Goal: Information Seeking & Learning: Learn about a topic

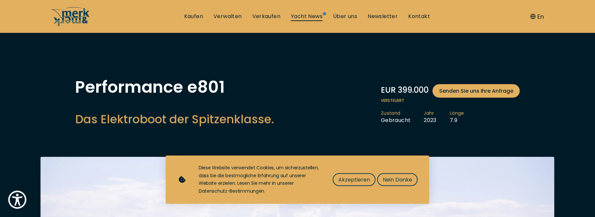
click at [309, 14] on link "Yacht News" at bounding box center [307, 16] width 32 height 7
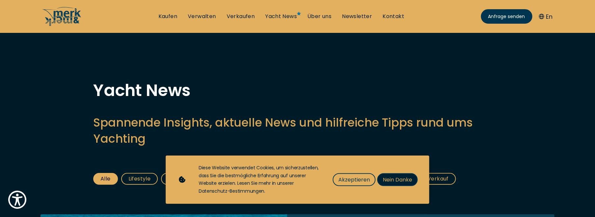
click at [415, 181] on button "Nein Danke" at bounding box center [397, 180] width 41 height 13
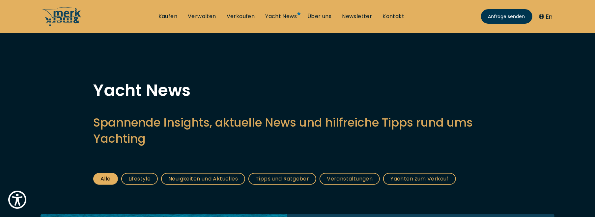
click at [219, 179] on link "Neuigkeiten und Aktuelles" at bounding box center [203, 179] width 84 height 12
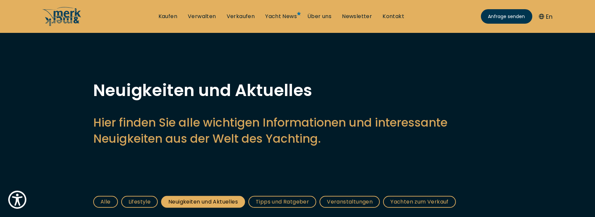
click at [360, 205] on link "Veranstaltungen" at bounding box center [350, 202] width 60 height 12
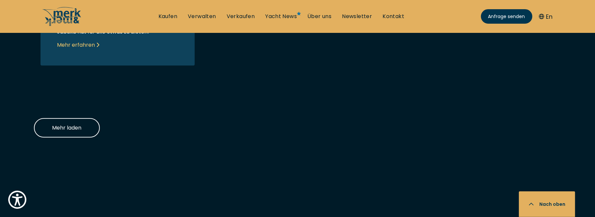
scroll to position [819, 0]
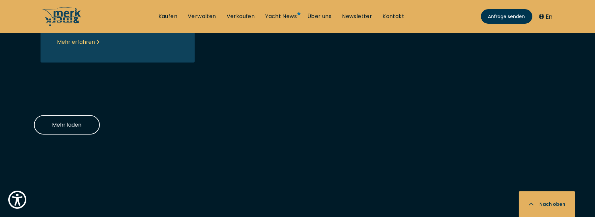
drag, startPoint x: 595, startPoint y: 141, endPoint x: 595, endPoint y: 149, distance: 7.9
click at [357, 17] on link "Newsletter" at bounding box center [357, 16] width 30 height 7
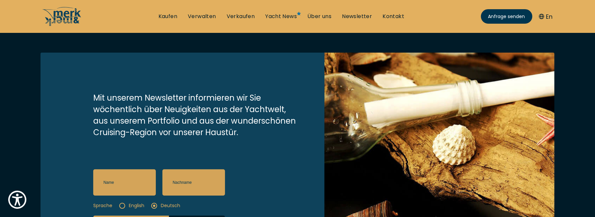
scroll to position [90, 0]
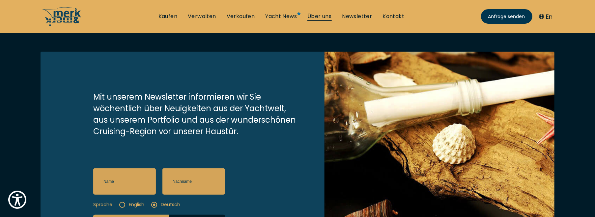
click at [315, 16] on link "Über uns" at bounding box center [319, 16] width 24 height 7
click at [316, 13] on link "Über uns" at bounding box center [319, 16] width 24 height 7
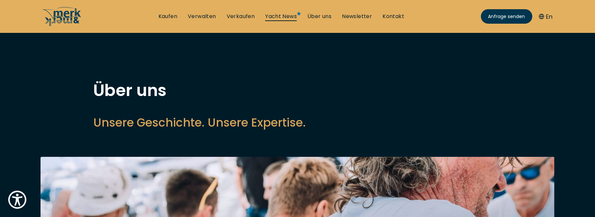
click at [287, 16] on link "Yacht News" at bounding box center [281, 16] width 32 height 7
